Goal: Information Seeking & Learning: Learn about a topic

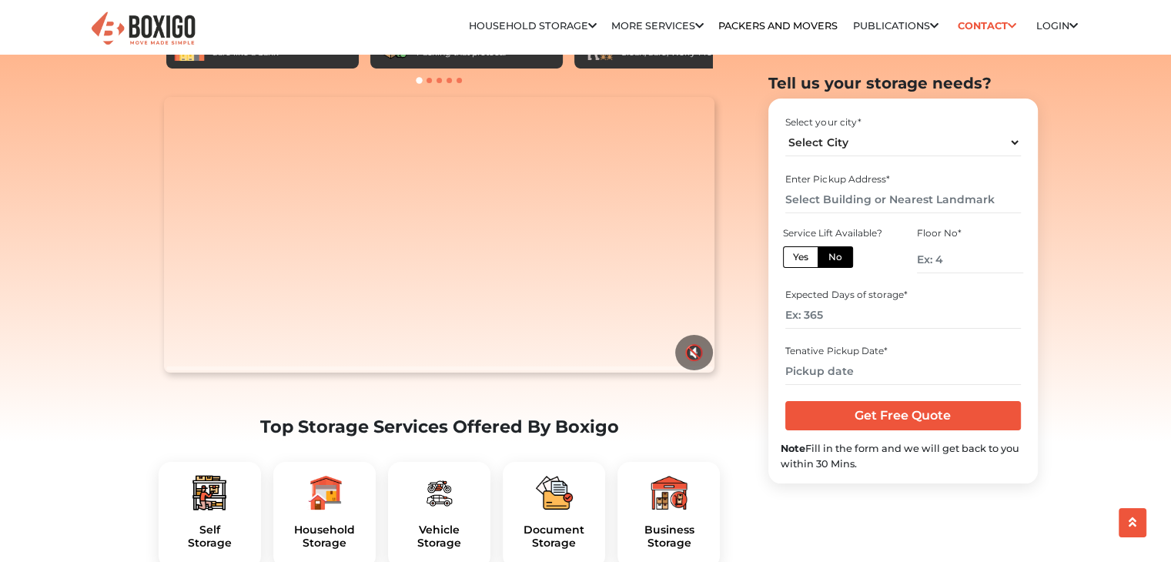
scroll to position [137, 0]
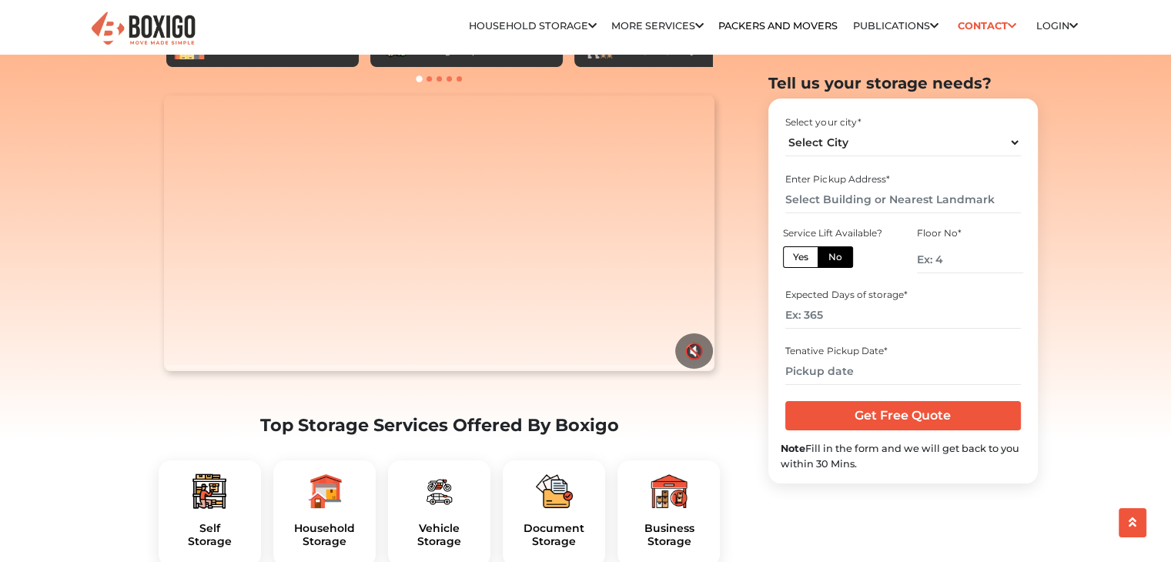
click at [541, 461] on div "Document Storage" at bounding box center [554, 514] width 102 height 106
click at [544, 522] on h5 "Document Storage" at bounding box center [554, 535] width 78 height 26
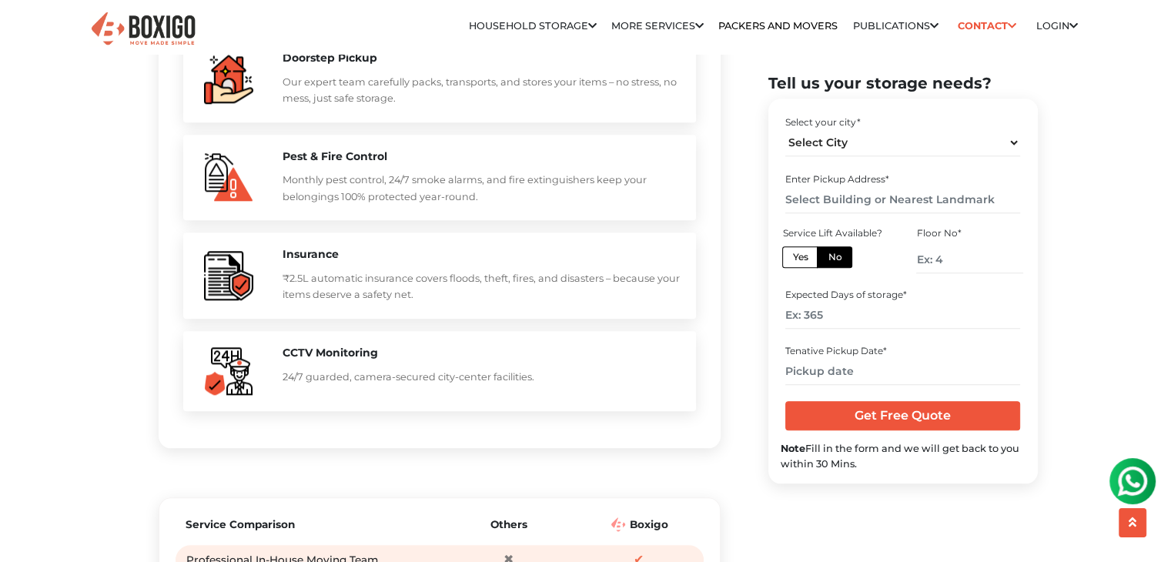
scroll to position [1559, 0]
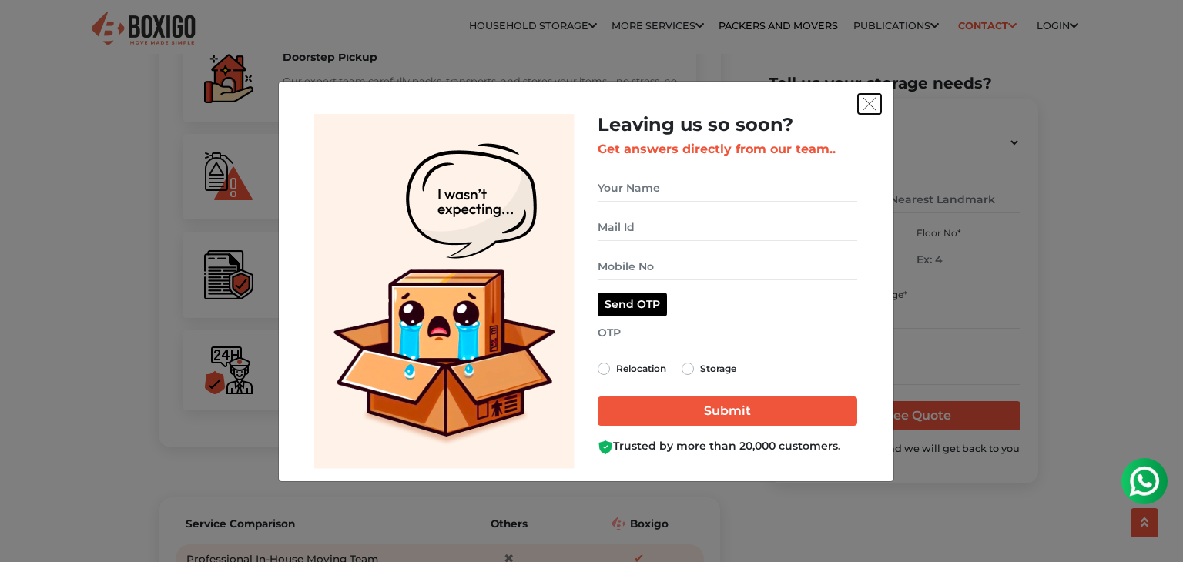
click at [874, 100] on img "get free quote dialog" at bounding box center [870, 104] width 14 height 14
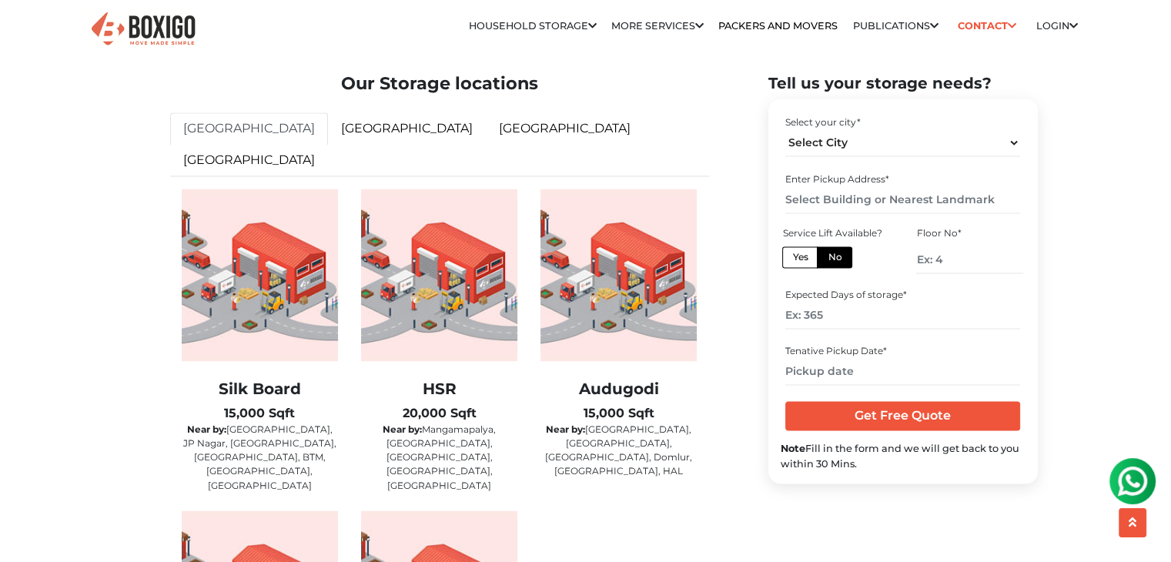
scroll to position [2448, 0]
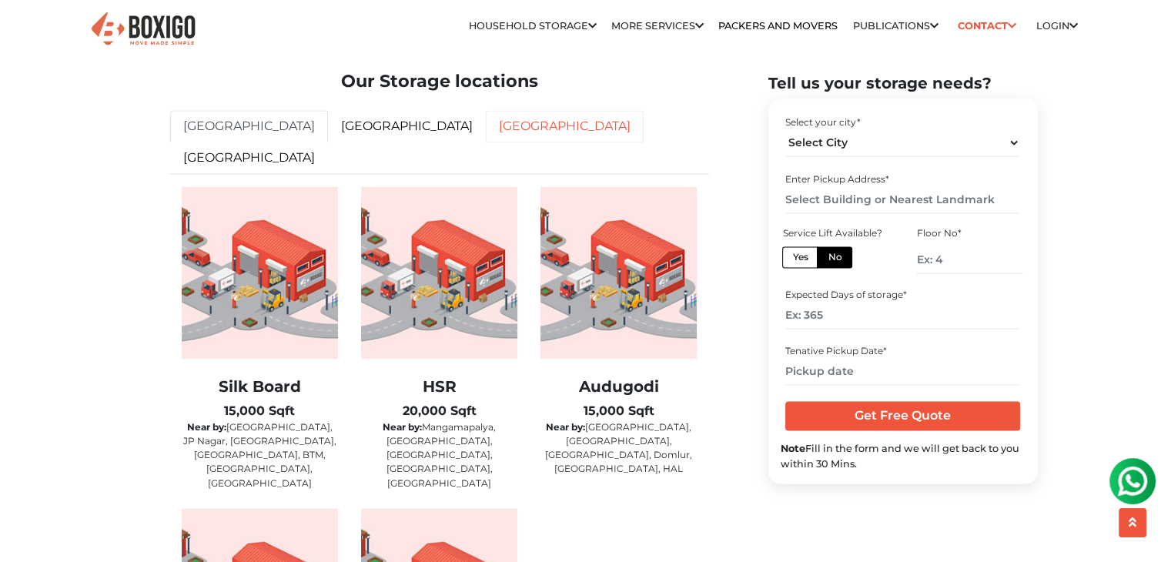
click at [486, 142] on link "hyderabad" at bounding box center [565, 126] width 158 height 32
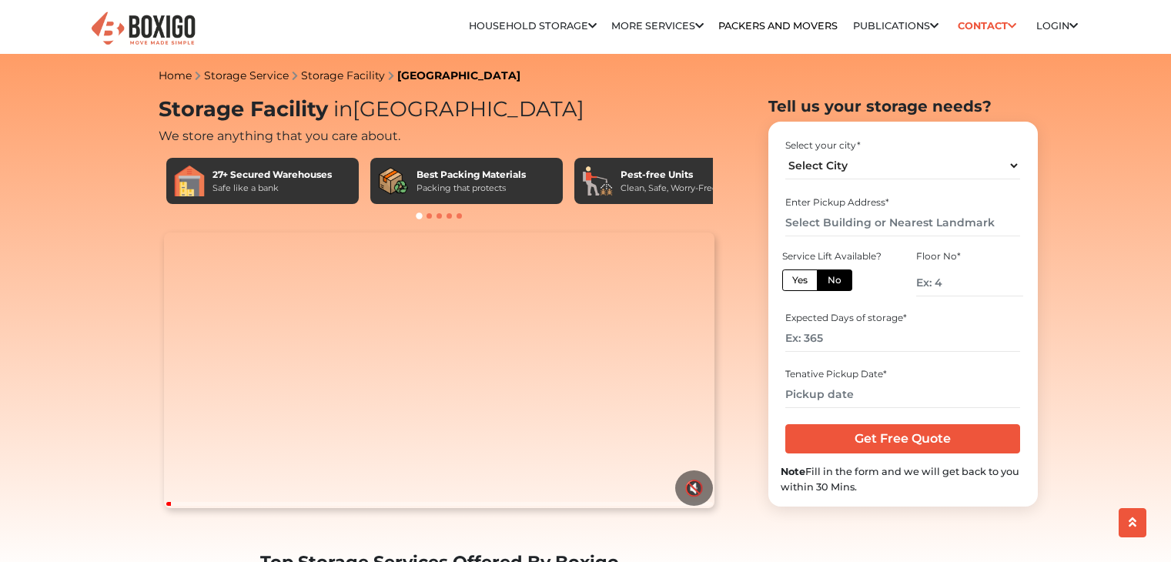
scroll to position [137, 0]
